Goal: Task Accomplishment & Management: Use online tool/utility

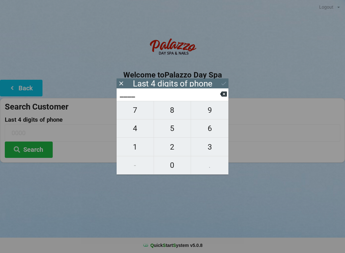
click at [213, 133] on span "6" at bounding box center [209, 128] width 37 height 13
type input "6___"
click at [212, 133] on span "6" at bounding box center [209, 128] width 37 height 13
type input "66__"
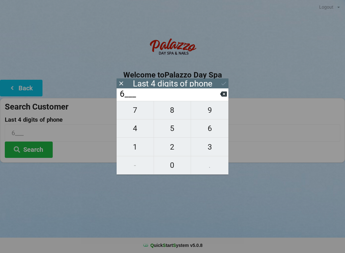
type input "66__"
click at [135, 108] on span "7" at bounding box center [135, 109] width 37 height 13
type input "667_"
click at [172, 115] on span "8" at bounding box center [172, 109] width 37 height 13
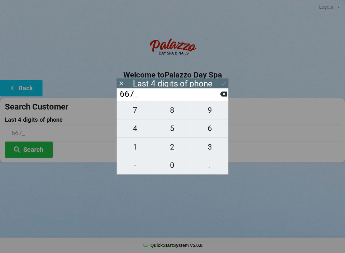
type input "6678"
click at [36, 146] on button "Search" at bounding box center [29, 149] width 48 height 16
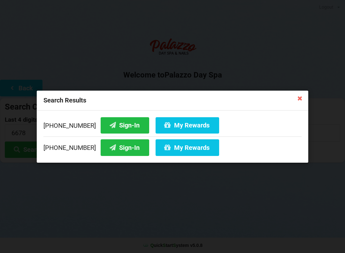
click at [114, 148] on button "Sign-In" at bounding box center [125, 147] width 49 height 16
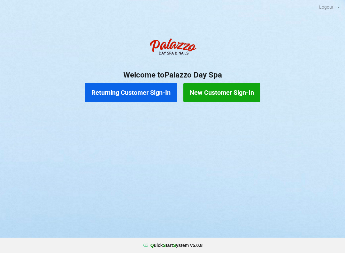
click at [170, 92] on button "Returning Customer Sign-In" at bounding box center [131, 92] width 92 height 19
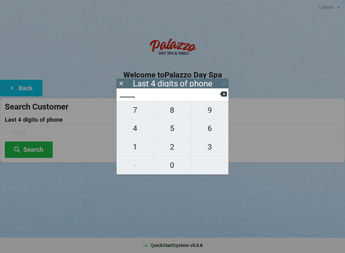
click at [174, 148] on span "2" at bounding box center [172, 146] width 37 height 13
type input "2___"
click at [133, 149] on span "1" at bounding box center [135, 146] width 37 height 13
type input "21__"
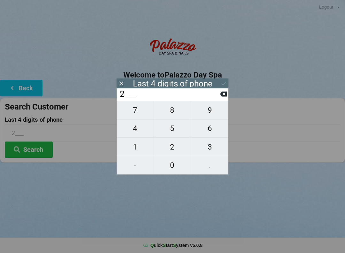
type input "21__"
click at [179, 149] on span "2" at bounding box center [172, 146] width 37 height 13
type input "212_"
click at [142, 132] on span "4" at bounding box center [135, 128] width 37 height 13
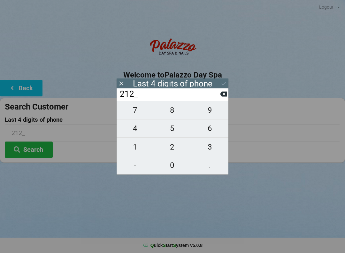
type input "2124"
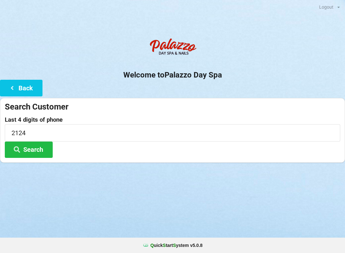
click at [266, 106] on div "Search Customer" at bounding box center [173, 106] width 336 height 11
click at [35, 151] on button "Search" at bounding box center [29, 149] width 48 height 16
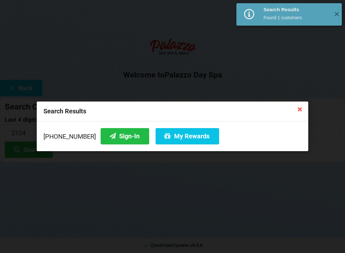
click at [125, 138] on button "Sign-In" at bounding box center [125, 136] width 49 height 16
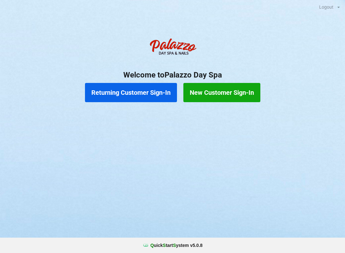
click at [155, 90] on button "Returning Customer Sign-In" at bounding box center [131, 92] width 92 height 19
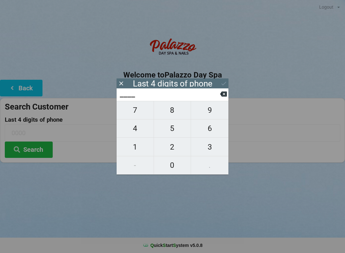
click at [169, 170] on span "0" at bounding box center [172, 164] width 37 height 13
type input "0___"
click at [175, 131] on span "5" at bounding box center [172, 128] width 37 height 13
type input "05__"
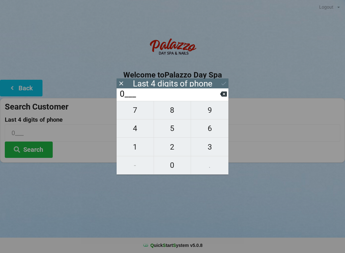
type input "05__"
click at [134, 149] on span "1" at bounding box center [135, 146] width 37 height 13
type input "051_"
click at [211, 115] on span "9" at bounding box center [209, 109] width 37 height 13
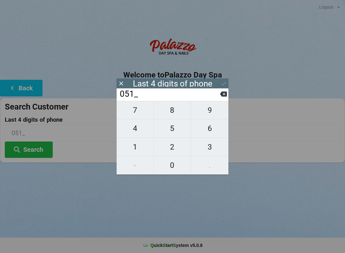
type input "0519"
click at [38, 150] on button "Search" at bounding box center [29, 149] width 48 height 16
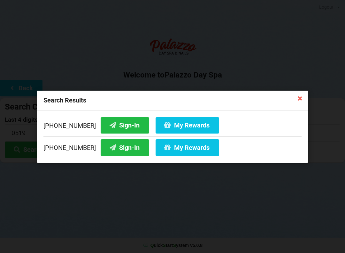
click at [116, 127] on button "Sign-In" at bounding box center [125, 125] width 49 height 16
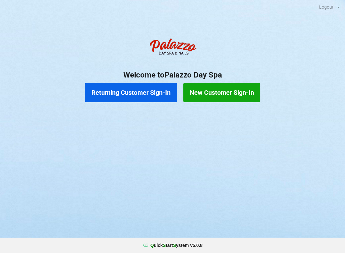
click at [136, 95] on button "Returning Customer Sign-In" at bounding box center [131, 92] width 92 height 19
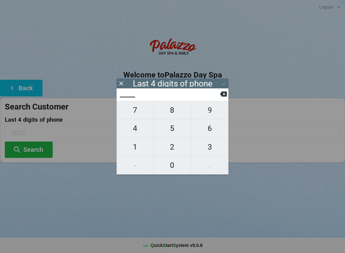
click at [134, 150] on span "1" at bounding box center [135, 146] width 37 height 13
type input "1___"
click at [135, 132] on span "4" at bounding box center [135, 128] width 37 height 13
type input "14__"
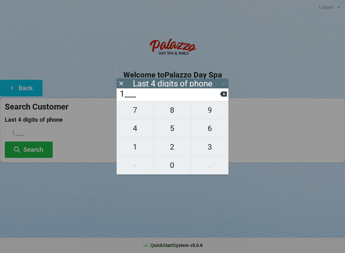
type input "14__"
click at [210, 113] on span "9" at bounding box center [209, 109] width 37 height 13
type input "149_"
click at [208, 113] on span "9" at bounding box center [209, 109] width 37 height 13
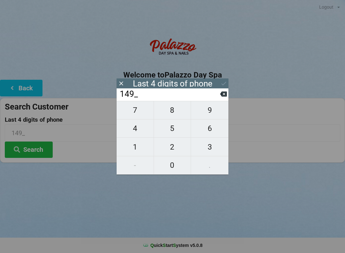
type input "1499"
click at [222, 82] on icon at bounding box center [224, 83] width 7 height 7
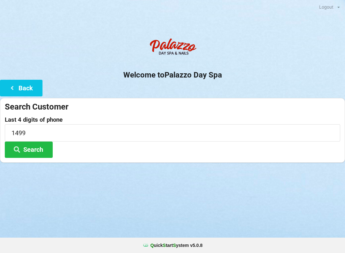
click at [35, 147] on button "Search" at bounding box center [29, 149] width 48 height 16
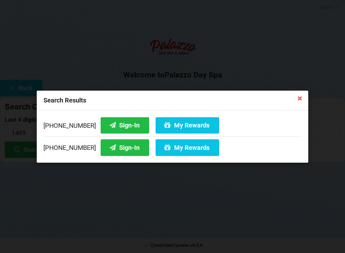
click at [114, 145] on button "Sign-In" at bounding box center [125, 147] width 49 height 16
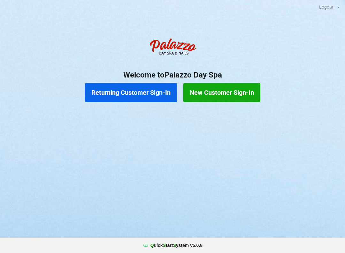
click at [146, 91] on button "Returning Customer Sign-In" at bounding box center [131, 92] width 92 height 19
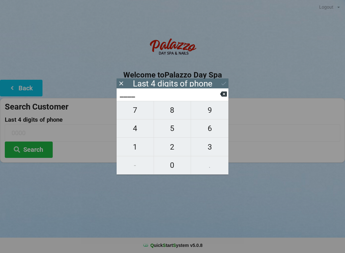
click at [137, 126] on span "4" at bounding box center [135, 128] width 37 height 13
type input "4___"
click at [225, 92] on button at bounding box center [223, 94] width 7 height 9
click at [210, 115] on span "9" at bounding box center [209, 109] width 37 height 13
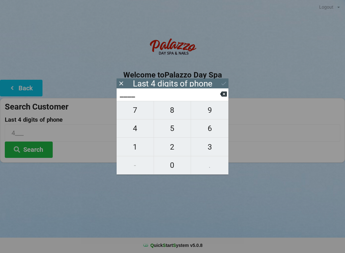
type input "9___"
click at [213, 130] on span "6" at bounding box center [209, 128] width 37 height 13
type input "96__"
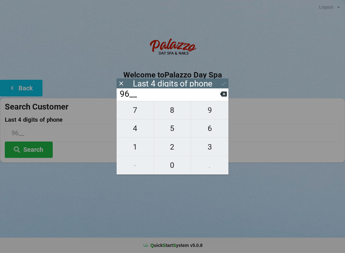
click at [213, 148] on span "3" at bounding box center [209, 146] width 37 height 13
type input "963_"
click at [214, 146] on span "3" at bounding box center [209, 146] width 37 height 13
type input "9633"
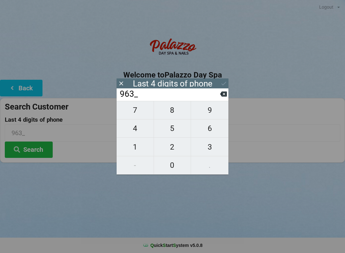
type input "9633"
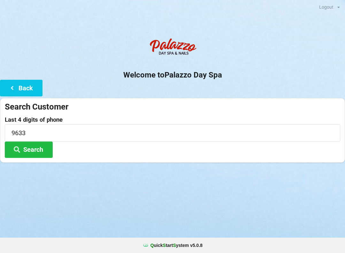
click at [38, 151] on button "Search" at bounding box center [29, 149] width 48 height 16
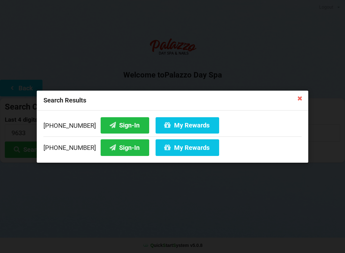
click at [183, 149] on button "My Rewards" at bounding box center [188, 147] width 64 height 16
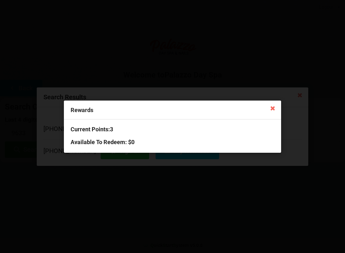
click at [274, 109] on icon at bounding box center [273, 108] width 10 height 10
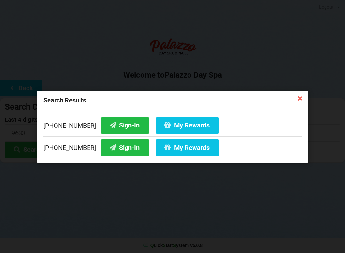
click at [119, 147] on button "Sign-In" at bounding box center [125, 147] width 49 height 16
